Goal: Information Seeking & Learning: Learn about a topic

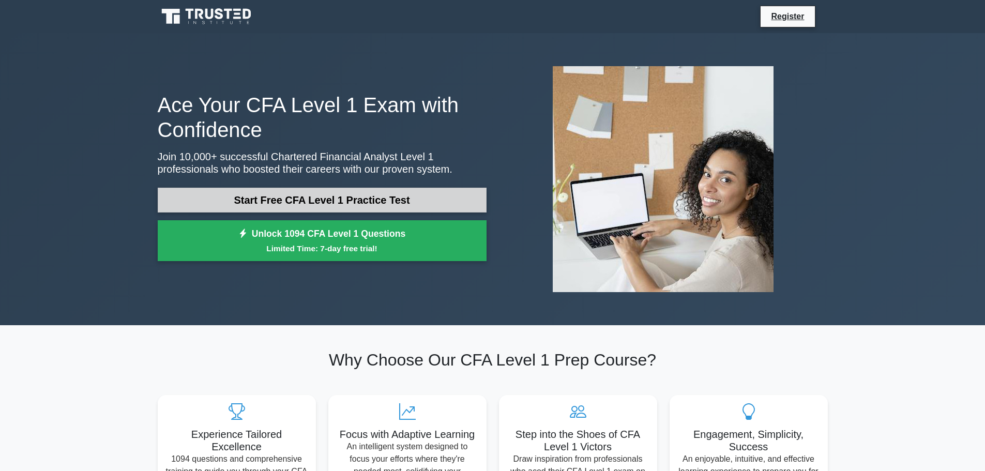
click at [377, 212] on link "Start Free CFA Level 1 Practice Test" at bounding box center [322, 200] width 329 height 25
click at [353, 202] on link "Start Free CFA Level 1 Practice Test" at bounding box center [322, 200] width 329 height 25
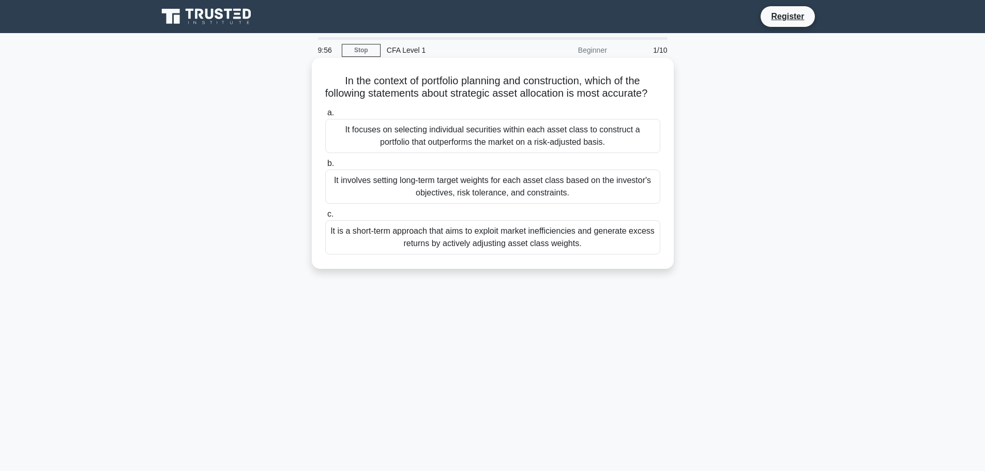
click at [541, 152] on div "It focuses on selecting individual securities within each asset class to constr…" at bounding box center [492, 136] width 335 height 34
click at [325, 116] on input "a. It focuses on selecting individual securities within each asset class to con…" at bounding box center [325, 113] width 0 height 7
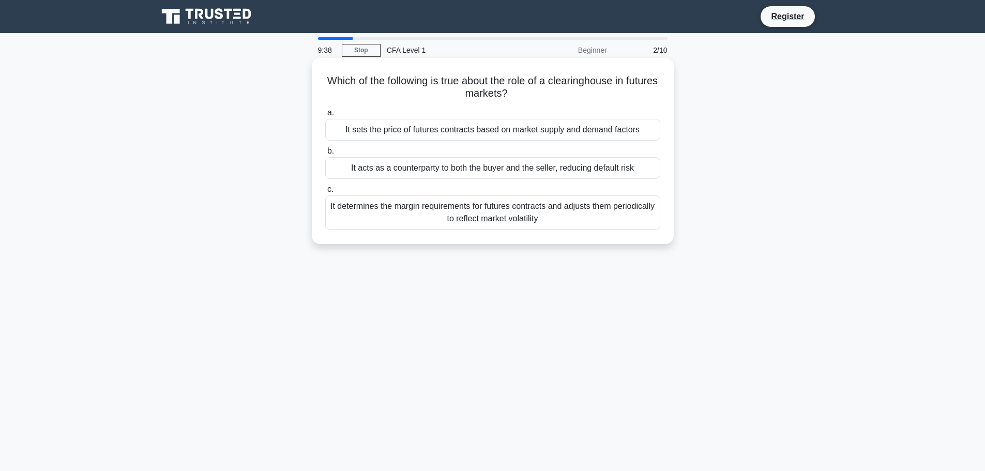
click at [573, 218] on div "It determines the margin requirements for futures contracts and adjusts them pe…" at bounding box center [492, 213] width 335 height 34
click at [325, 193] on input "c. It determines the margin requirements for futures contracts and adjusts them…" at bounding box center [325, 189] width 0 height 7
